Goal: Information Seeking & Learning: Learn about a topic

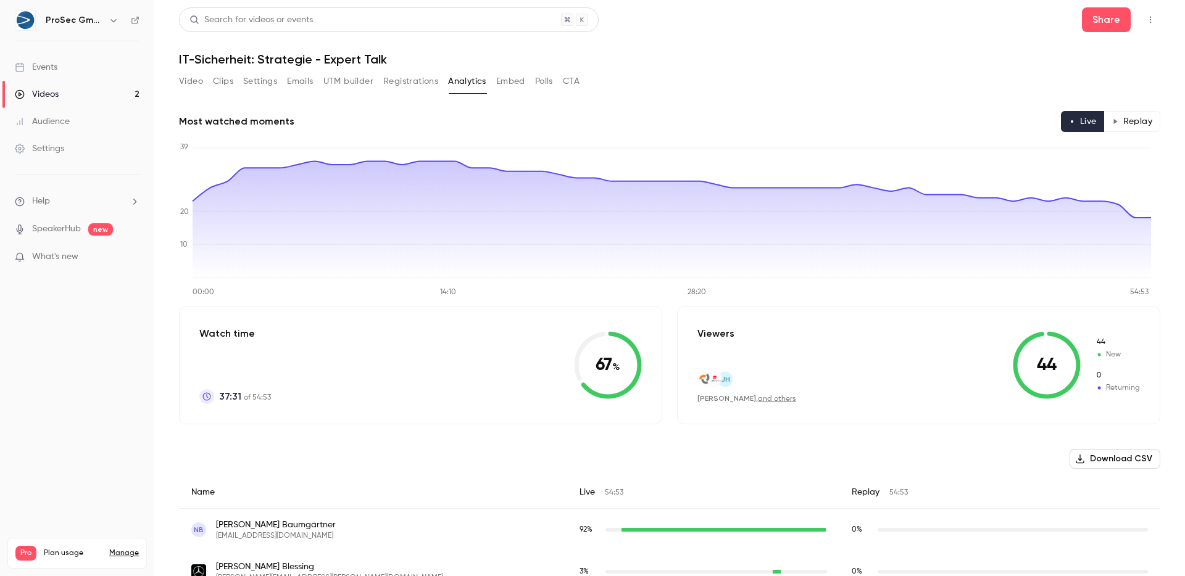
click at [65, 69] on link "Events" at bounding box center [77, 67] width 154 height 27
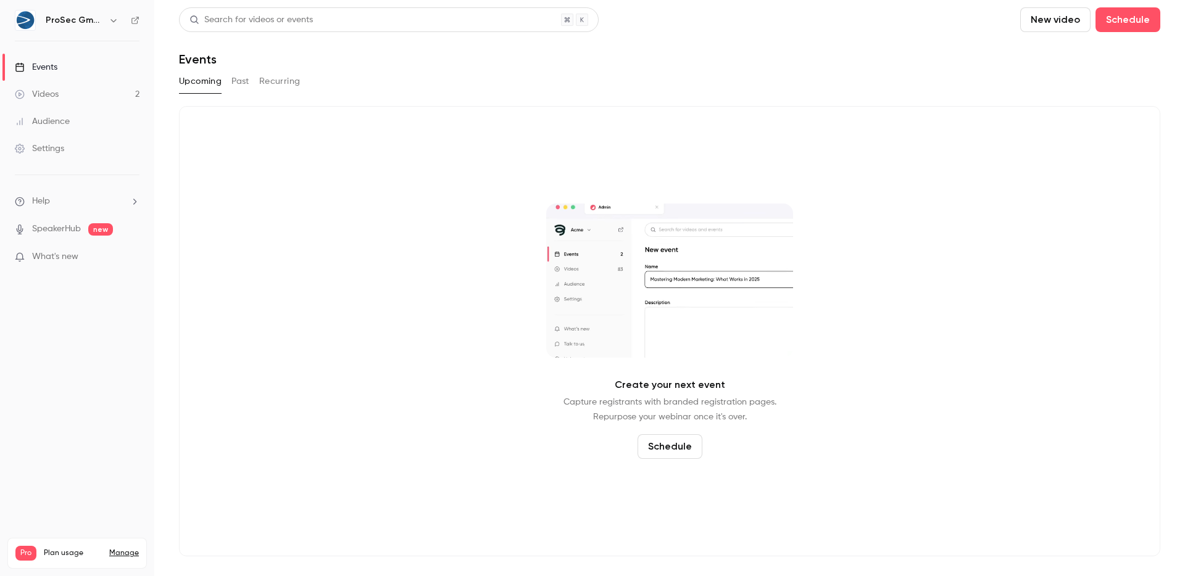
click at [60, 89] on link "Videos 2" at bounding box center [77, 94] width 154 height 27
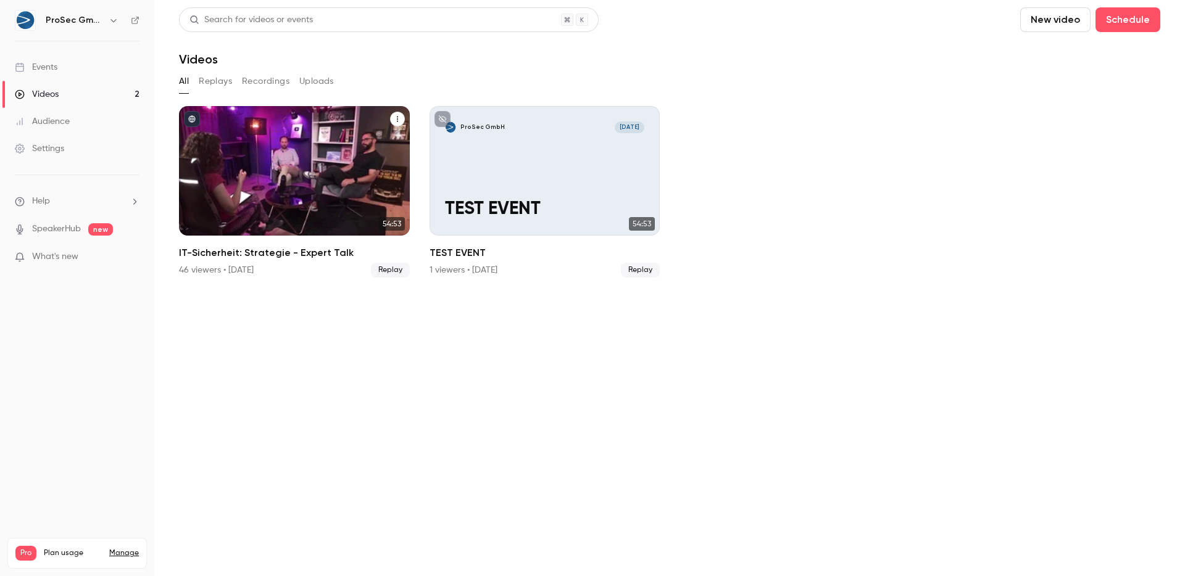
click at [324, 247] on h2 "IT-Sicherheit: Strategie - Expert Talk" at bounding box center [294, 253] width 231 height 15
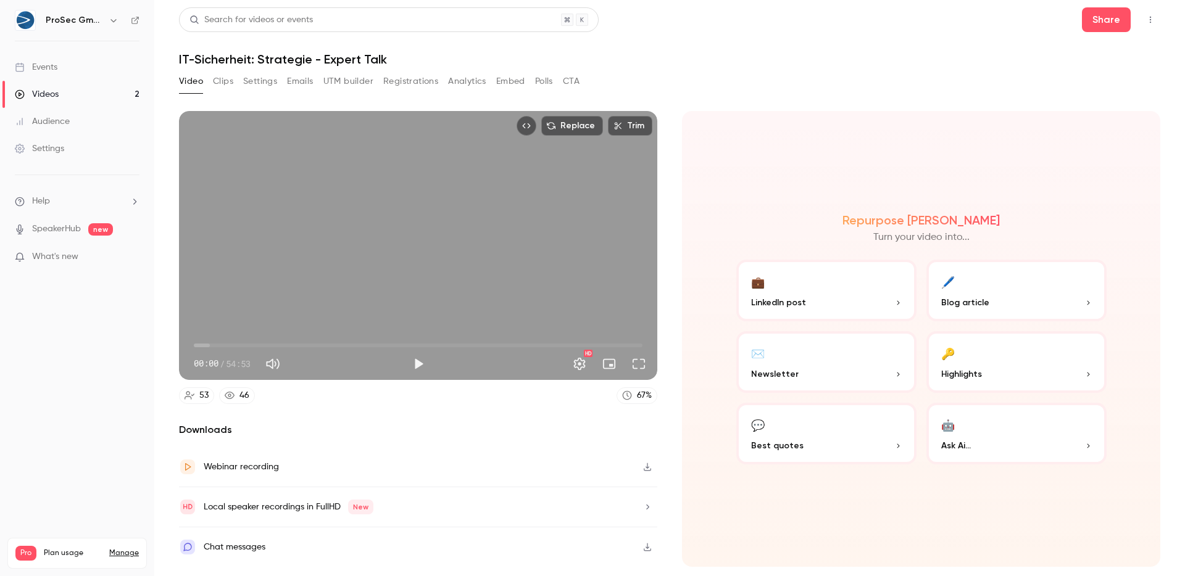
click at [498, 81] on button "Embed" at bounding box center [510, 82] width 29 height 20
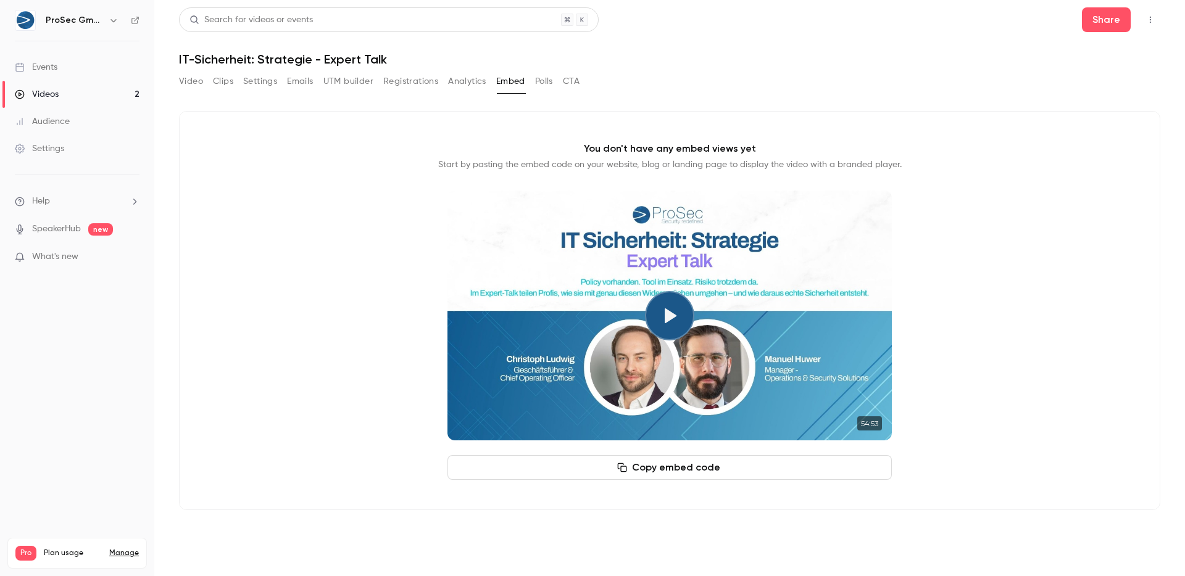
click at [463, 80] on button "Analytics" at bounding box center [467, 82] width 38 height 20
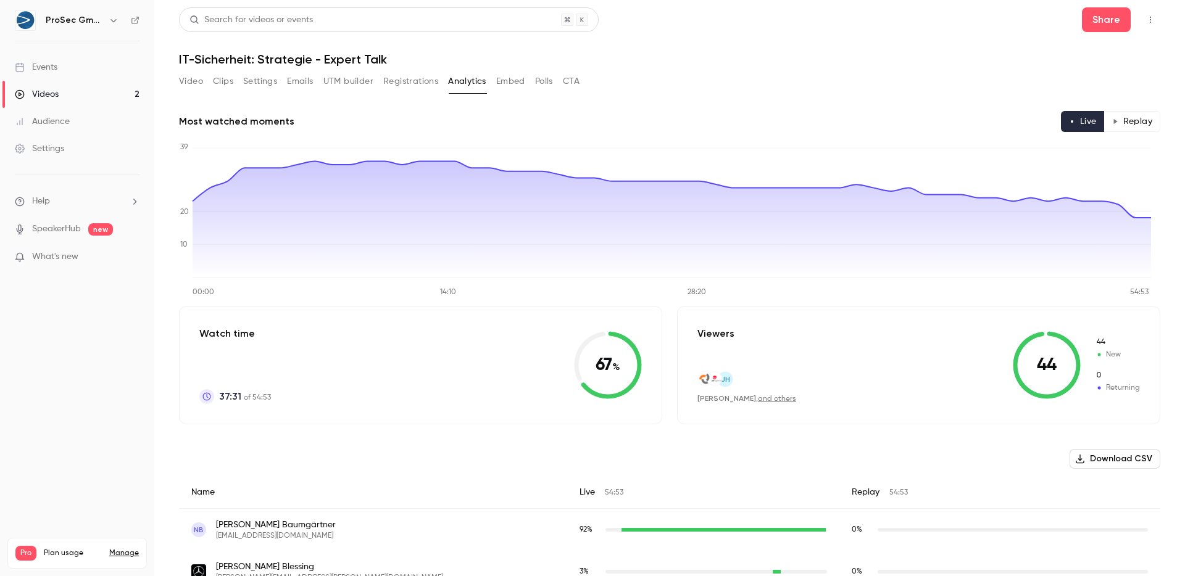
click at [419, 77] on button "Registrations" at bounding box center [410, 82] width 55 height 20
